Goal: Find specific page/section: Find specific page/section

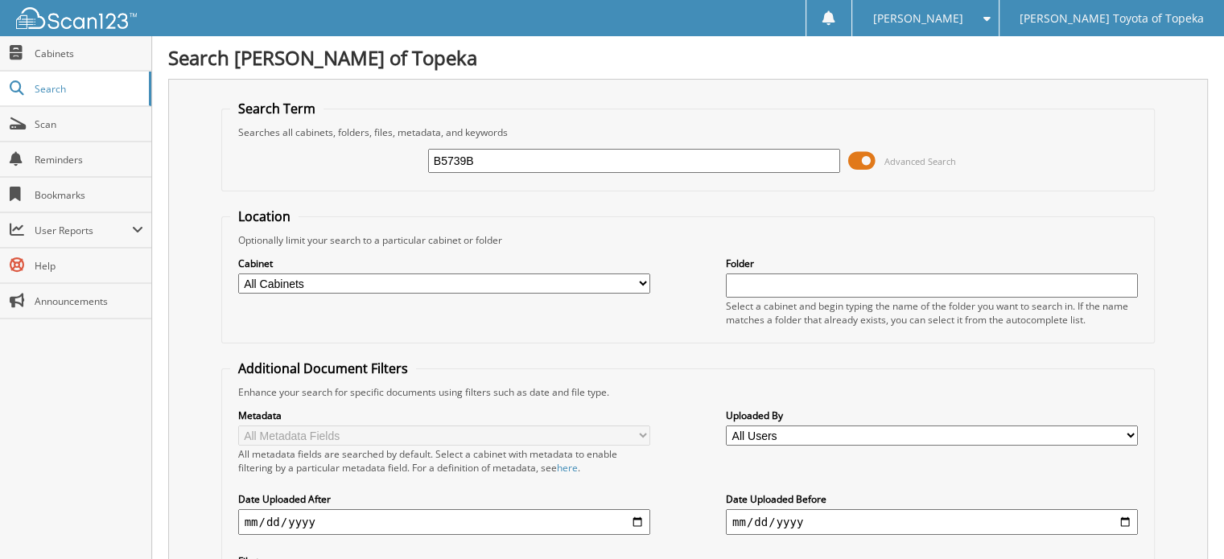
type input "B5739B"
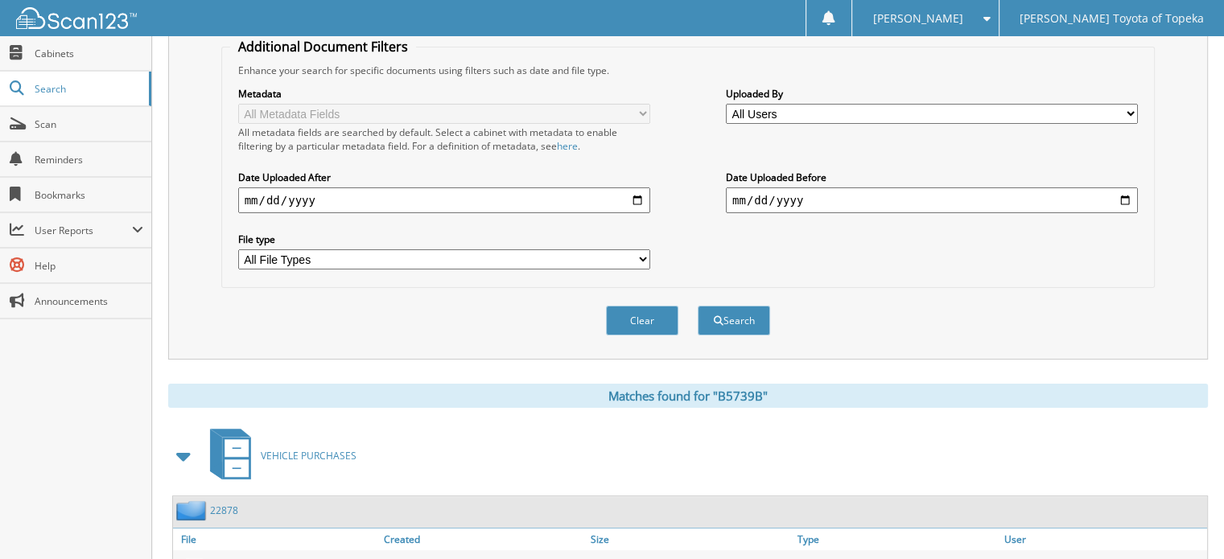
scroll to position [610, 0]
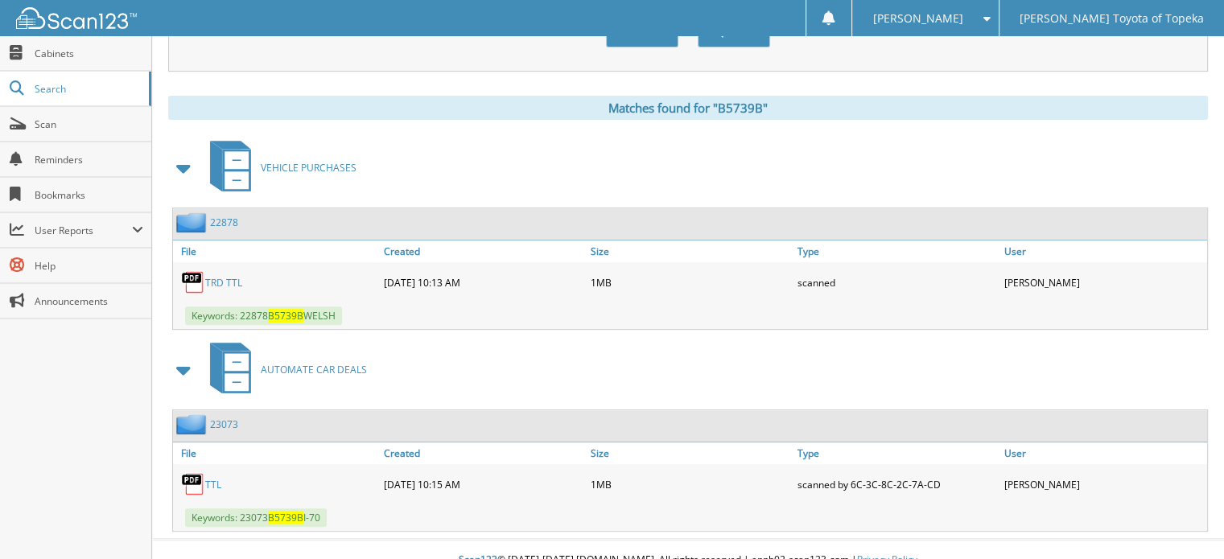
click at [219, 276] on link "TRD TTL" at bounding box center [223, 283] width 37 height 14
click at [213, 478] on link "TTL" at bounding box center [213, 485] width 16 height 14
